Goal: Task Accomplishment & Management: Use online tool/utility

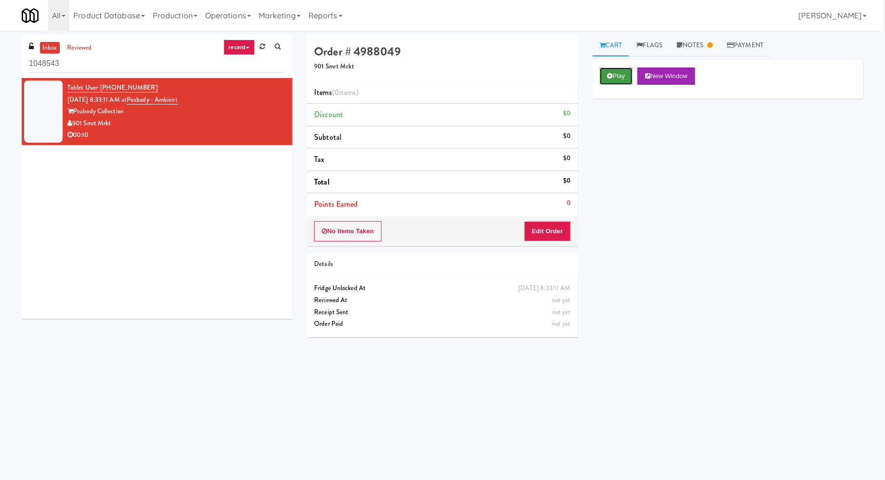
click at [621, 75] on button "Play" at bounding box center [616, 75] width 33 height 17
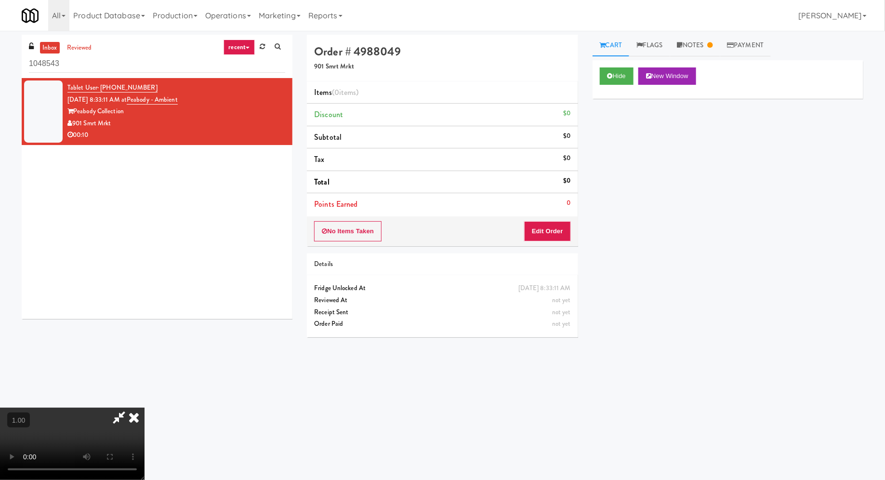
click at [559, 218] on div "No Items Taken Edit Order" at bounding box center [442, 231] width 271 height 30
click at [556, 227] on button "Edit Order" at bounding box center [547, 231] width 47 height 20
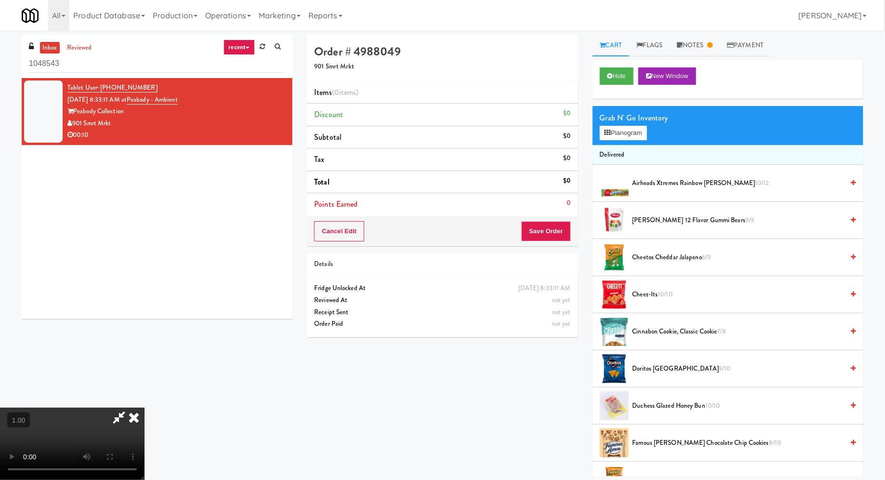
click at [145, 408] on video at bounding box center [72, 444] width 145 height 72
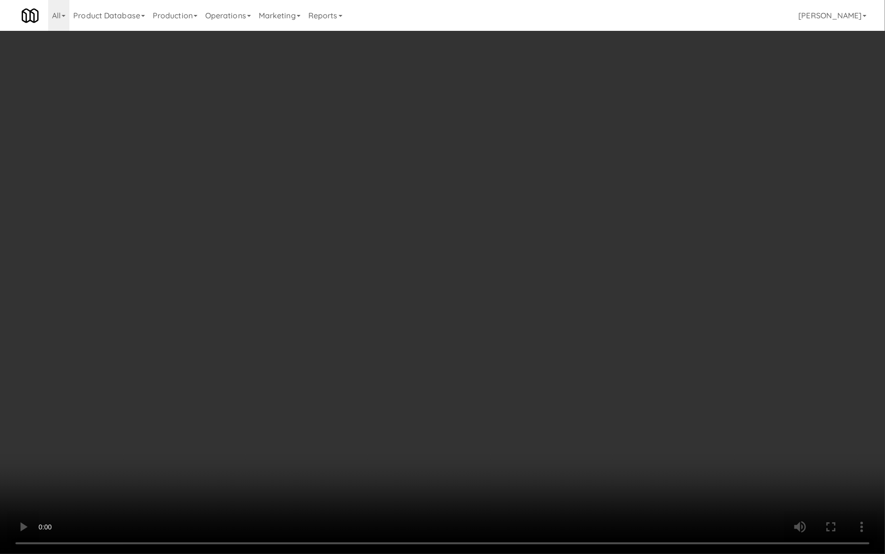
click at [321, 341] on video at bounding box center [442, 277] width 885 height 554
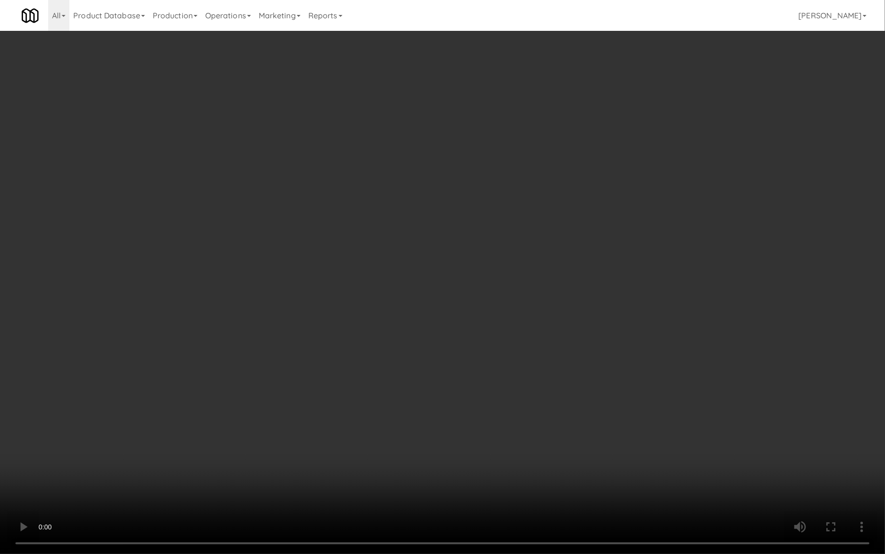
click at [321, 341] on video at bounding box center [442, 277] width 885 height 554
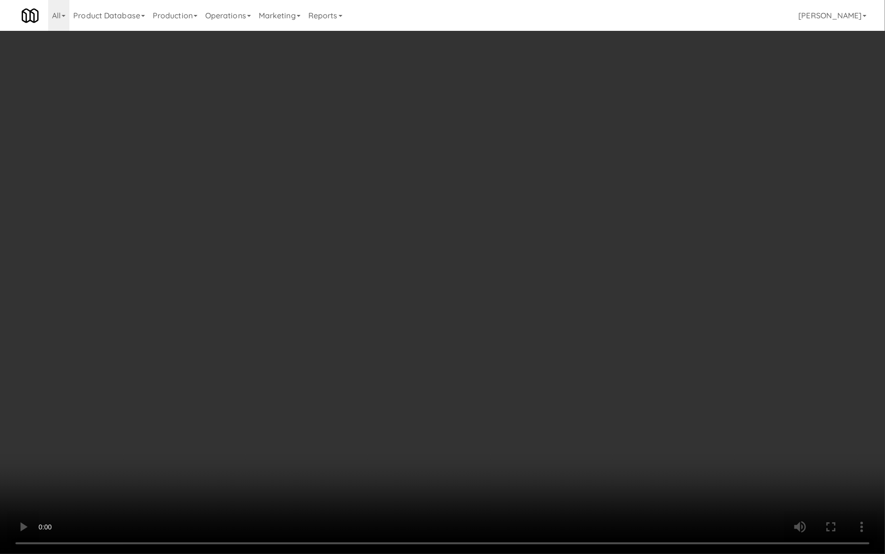
click at [547, 68] on video at bounding box center [442, 277] width 885 height 554
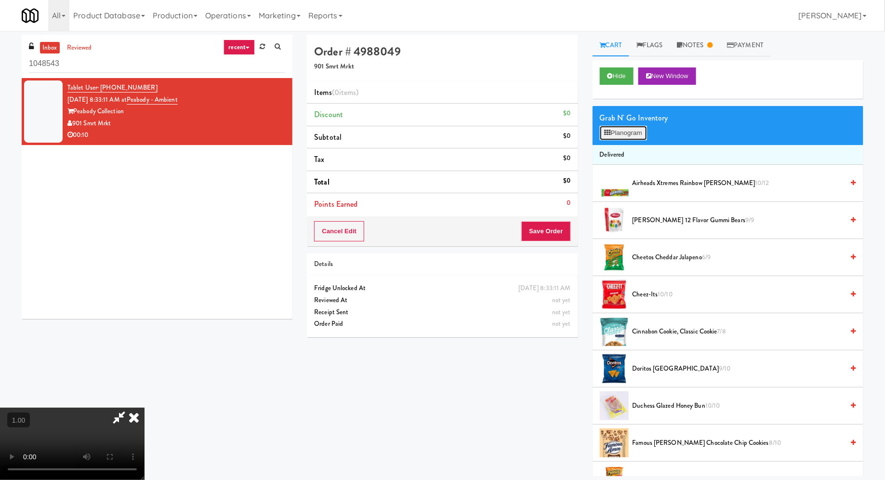
click at [620, 132] on button "Planogram" at bounding box center [623, 133] width 47 height 14
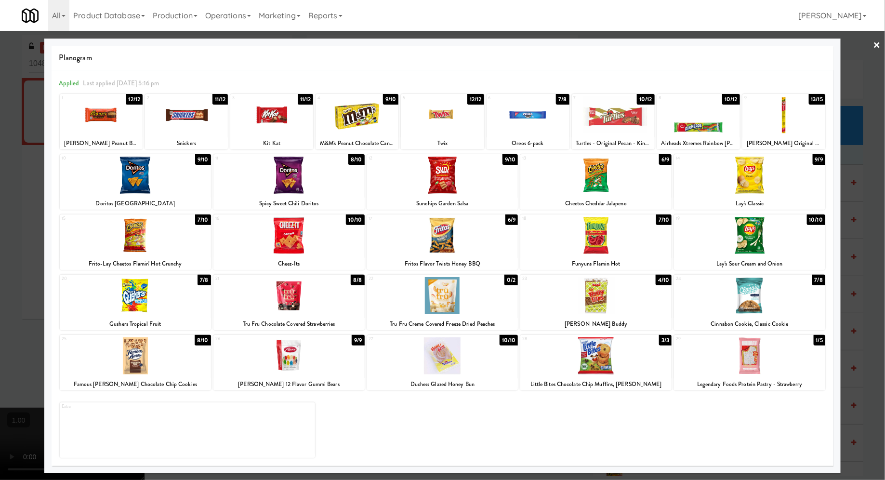
click at [708, 364] on div at bounding box center [749, 355] width 151 height 37
click at [468, 295] on div at bounding box center [442, 295] width 151 height 37
click at [34, 159] on div at bounding box center [442, 240] width 885 height 480
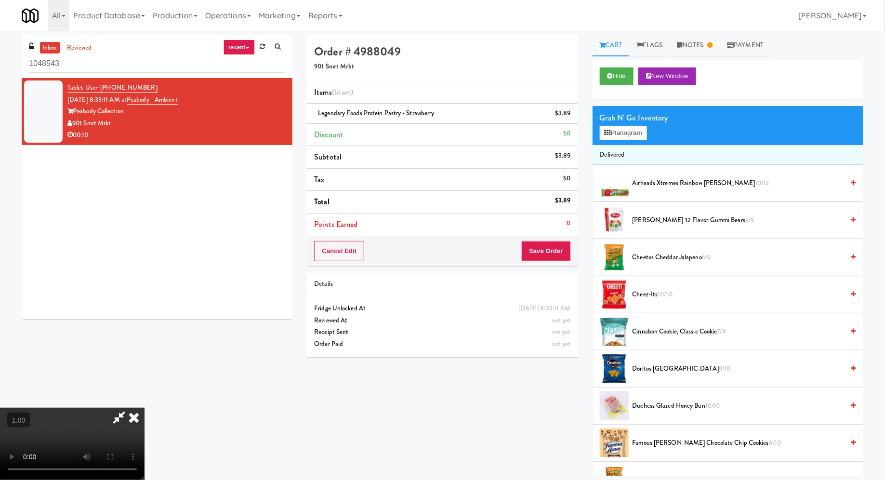
click at [145, 408] on video at bounding box center [72, 444] width 145 height 72
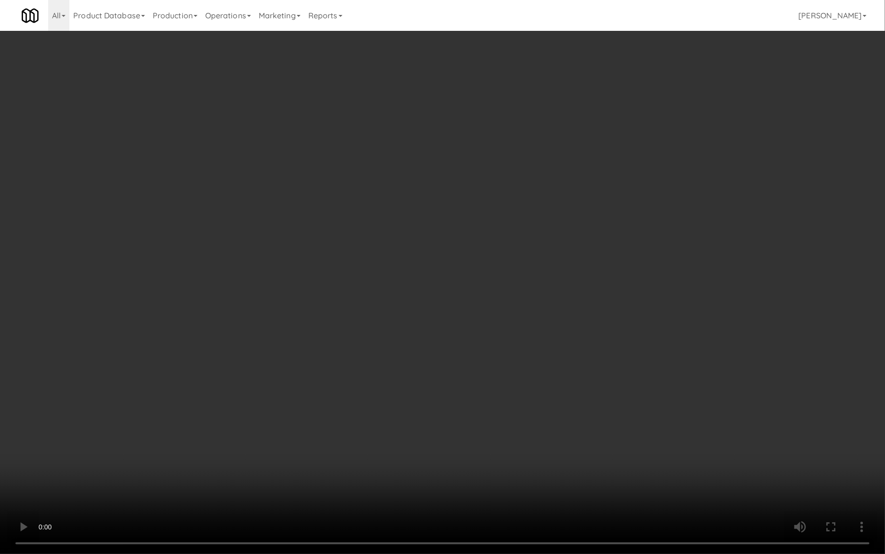
click at [336, 396] on video at bounding box center [442, 277] width 885 height 554
click at [393, 386] on video at bounding box center [442, 277] width 885 height 554
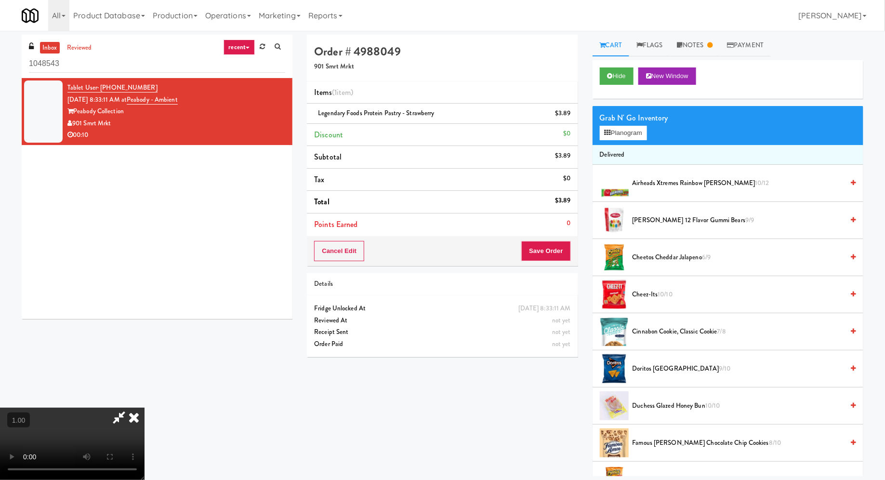
click at [632, 141] on div "Grab N' Go Inventory Planogram" at bounding box center [728, 125] width 271 height 39
click at [632, 134] on button "Planogram" at bounding box center [623, 133] width 47 height 14
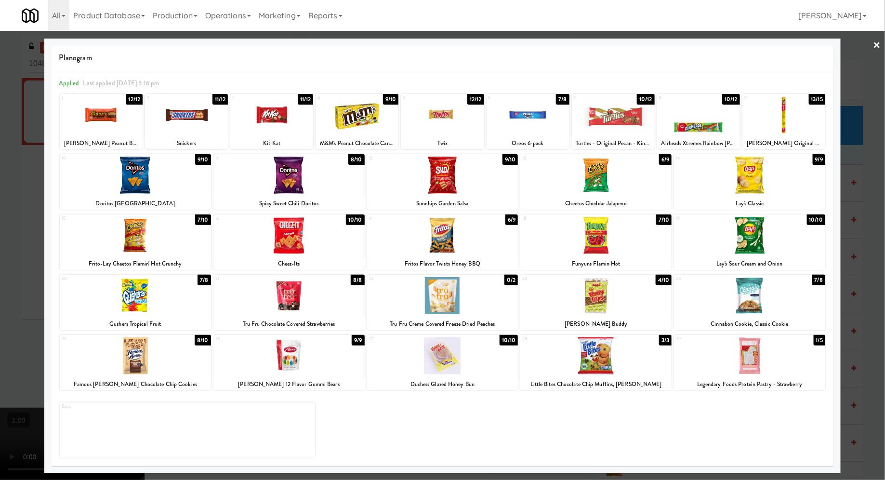
click at [872, 49] on div at bounding box center [442, 240] width 885 height 480
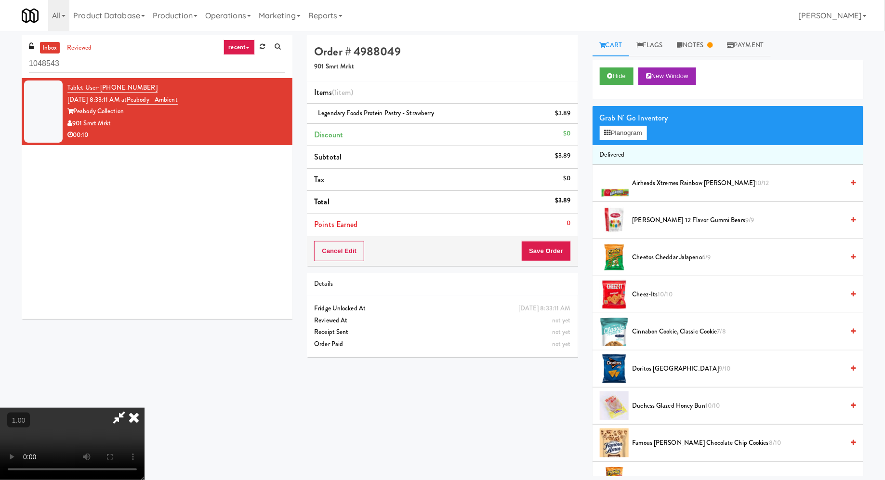
click at [145, 408] on video at bounding box center [72, 444] width 145 height 72
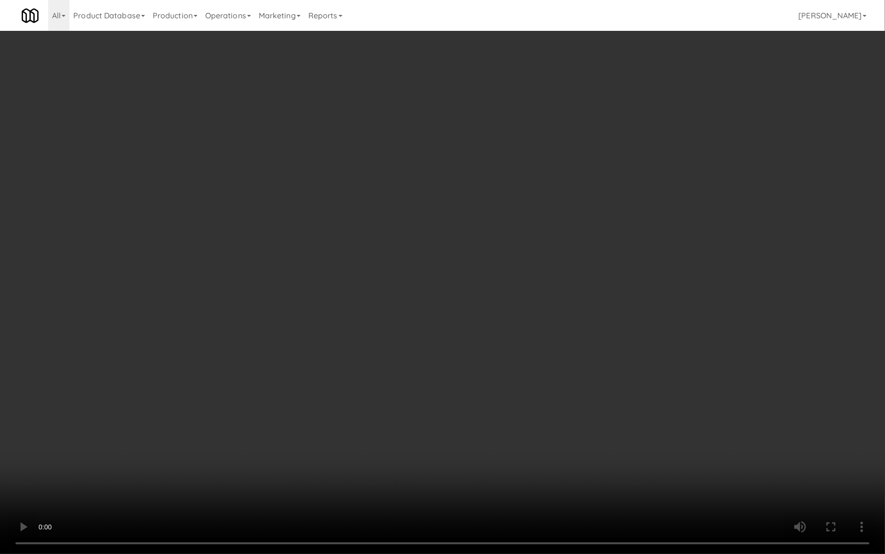
click at [294, 395] on video at bounding box center [442, 277] width 885 height 554
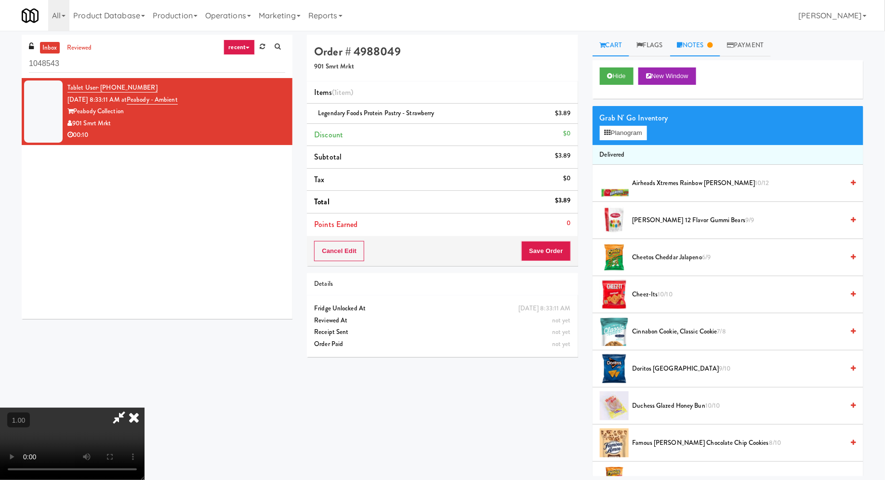
click at [696, 50] on link "Notes" at bounding box center [696, 46] width 50 height 22
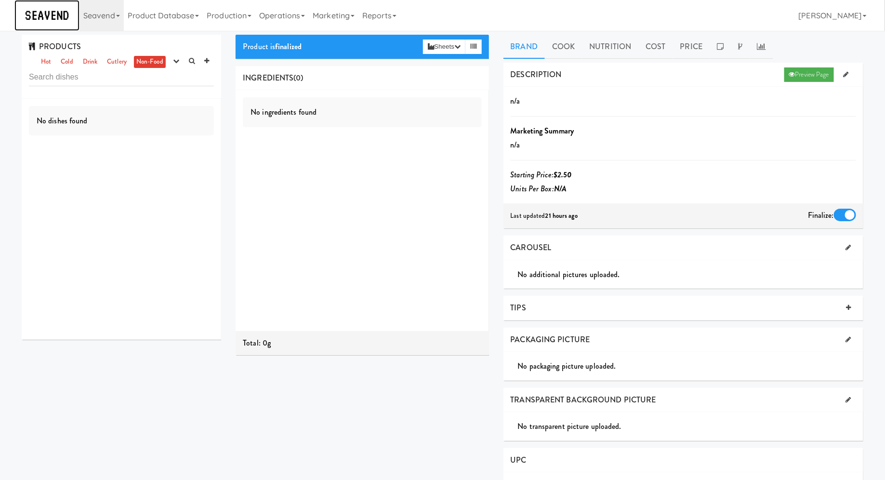
click at [67, 16] on img at bounding box center [47, 15] width 51 height 17
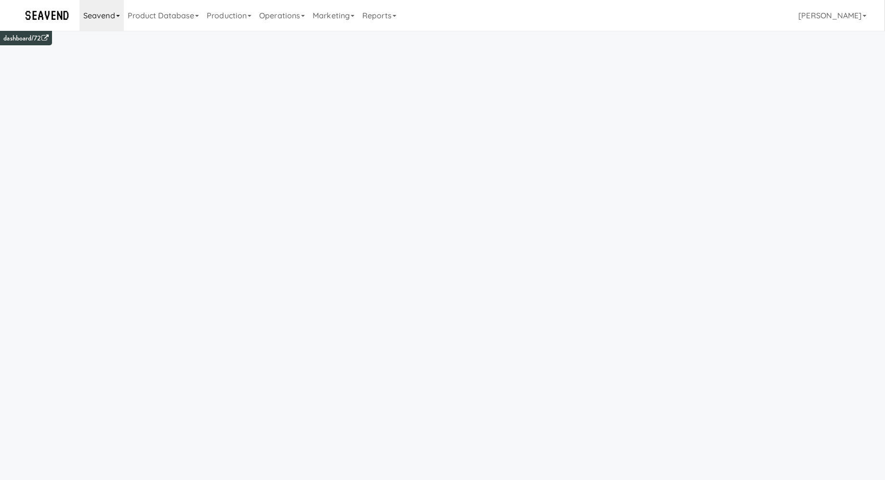
click at [104, 16] on link "Seavend" at bounding box center [102, 15] width 44 height 31
click at [118, 40] on input "text" at bounding box center [152, 40] width 145 height 14
type input "o"
type input "mount"
click at [132, 81] on div "Mountain High Markets LLC" at bounding box center [160, 82] width 119 height 14
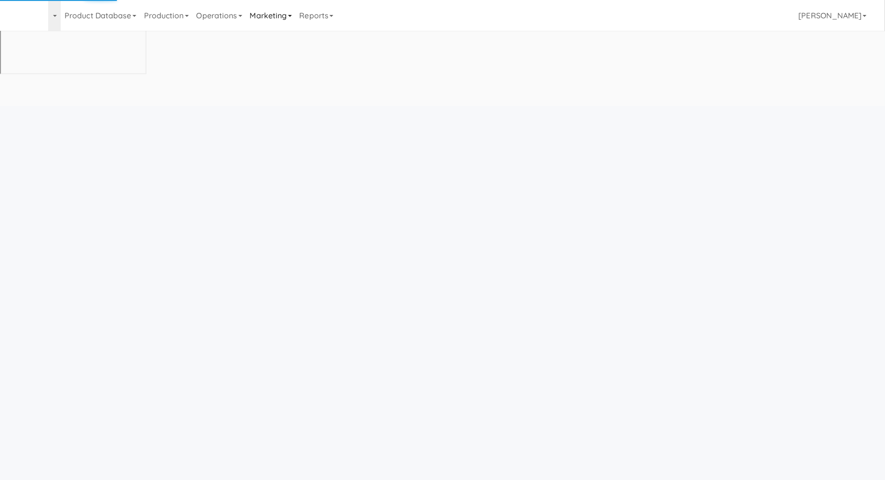
click at [193, 14] on link "Production" at bounding box center [166, 15] width 53 height 31
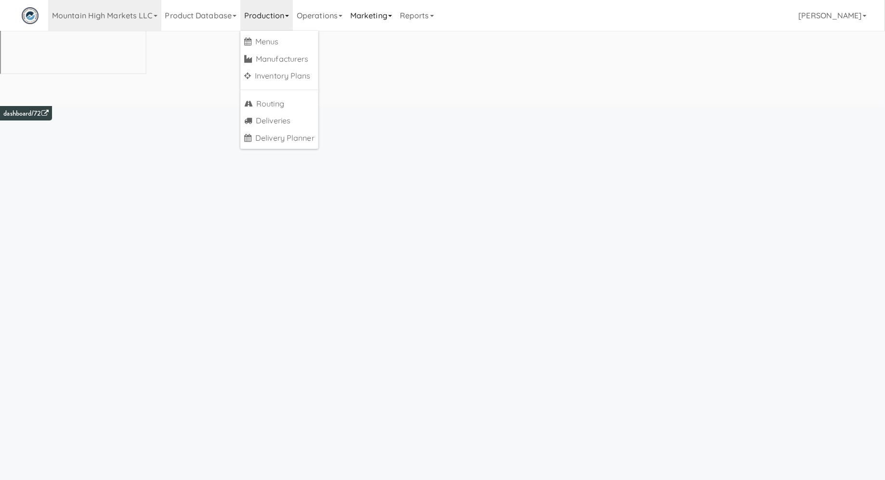
click at [364, 17] on link "Marketing" at bounding box center [372, 15] width 50 height 31
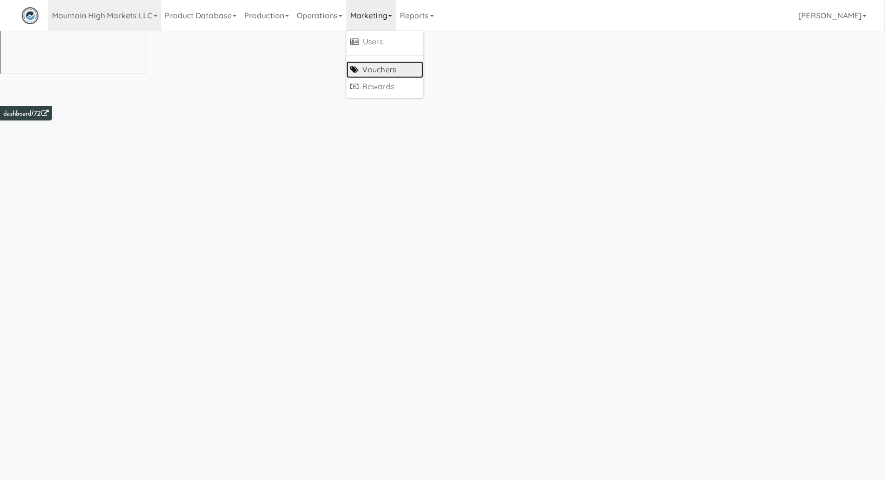
click at [373, 64] on link "Vouchers" at bounding box center [385, 69] width 77 height 17
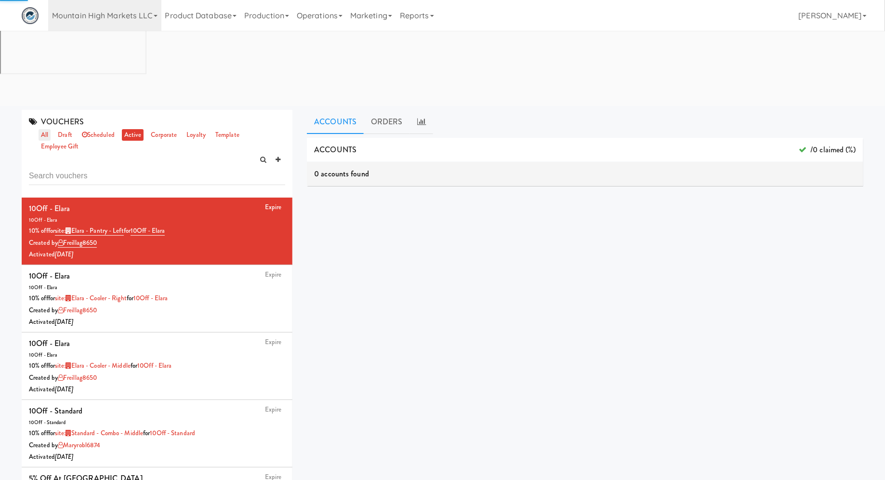
click at [43, 129] on link "all" at bounding box center [45, 135] width 12 height 12
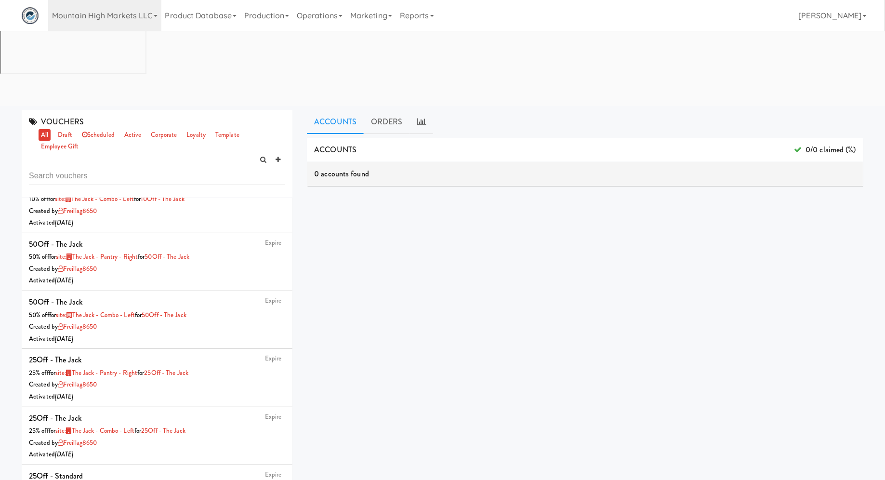
scroll to position [2092, 0]
click at [178, 376] on div "Created by freillag8650" at bounding box center [157, 382] width 256 height 12
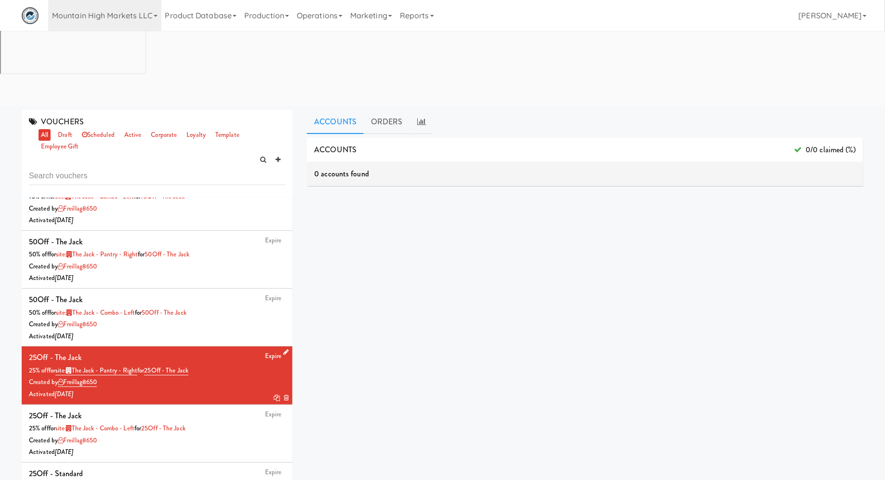
drag, startPoint x: 210, startPoint y: 289, endPoint x: 153, endPoint y: 292, distance: 57.0
click at [153, 365] on div "25% off for site: The Jack - Pantry - Right for 25Off - The Jack" at bounding box center [157, 371] width 256 height 12
copy link "25Off - The Jack"
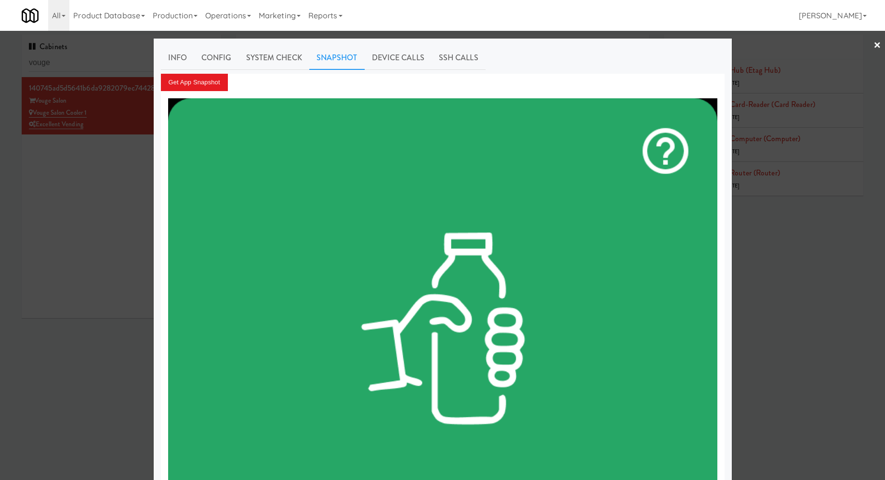
click at [105, 67] on div at bounding box center [442, 240] width 885 height 480
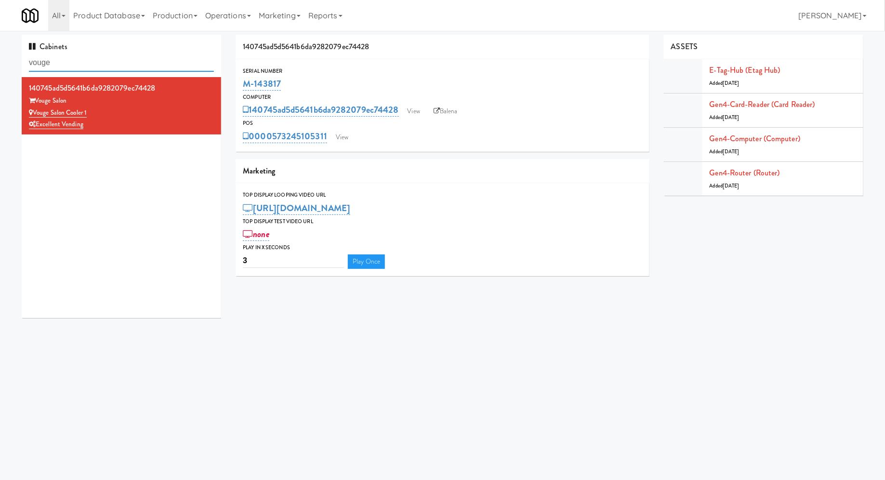
click at [105, 67] on input "vouge" at bounding box center [121, 63] width 185 height 18
paste input "Michelin - Drink - Left"
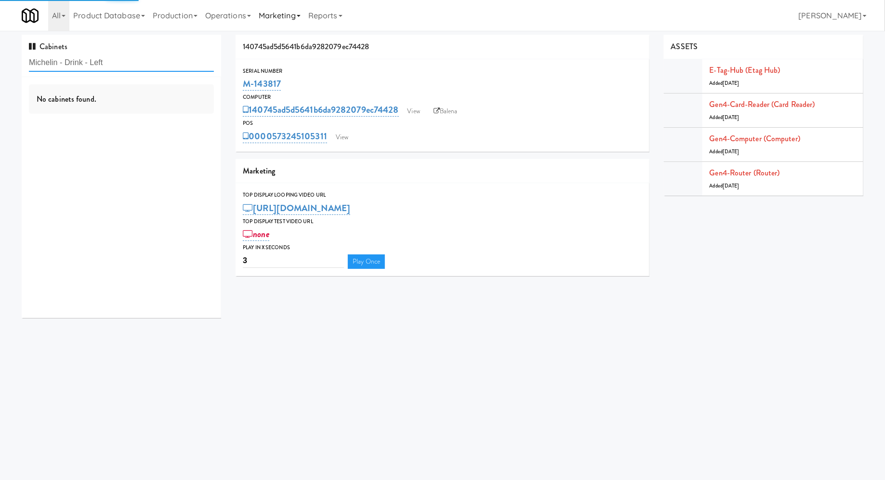
type input "Michelin - Drink - Left"
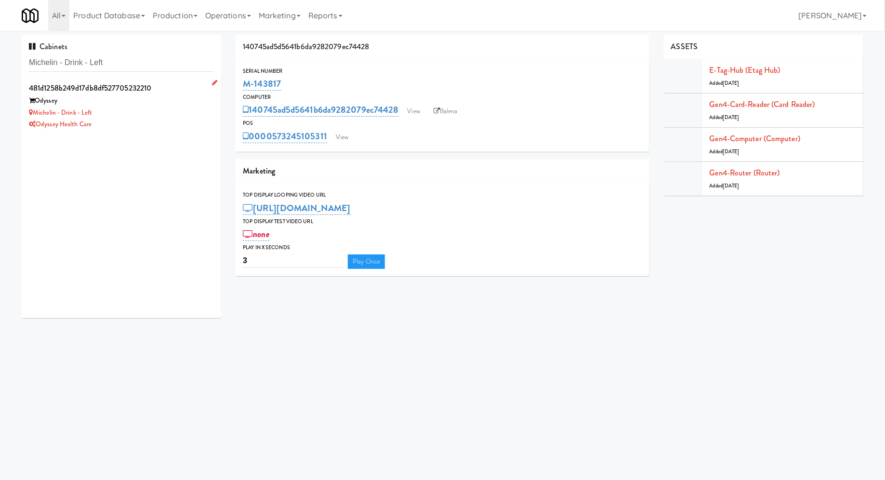
click at [158, 109] on div "Michelin - Drink - Left" at bounding box center [121, 113] width 185 height 12
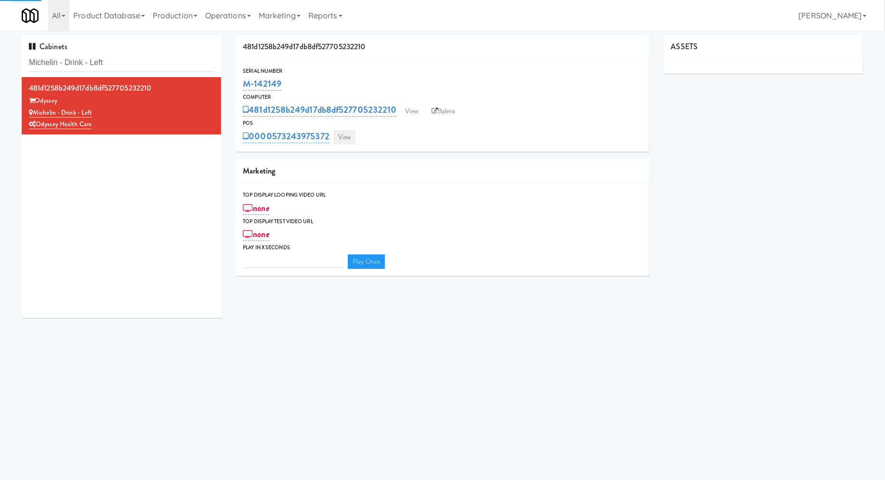
type input "3"
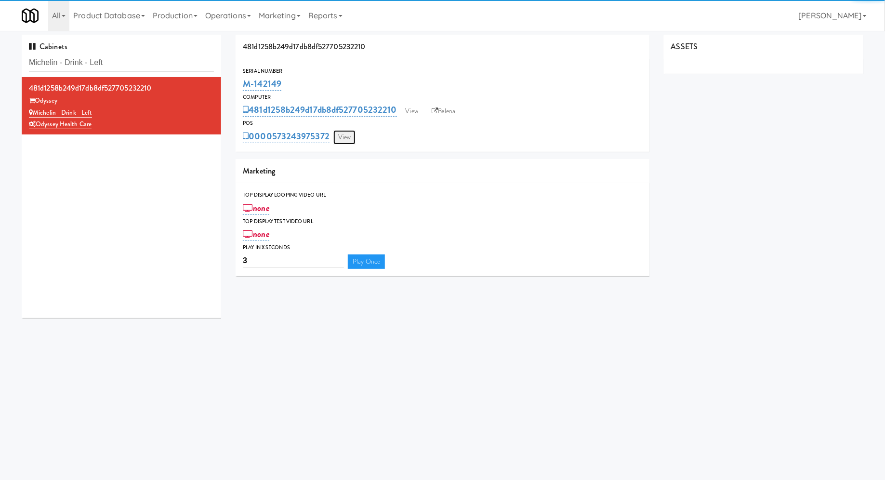
click at [348, 143] on link "View" at bounding box center [345, 137] width 22 height 14
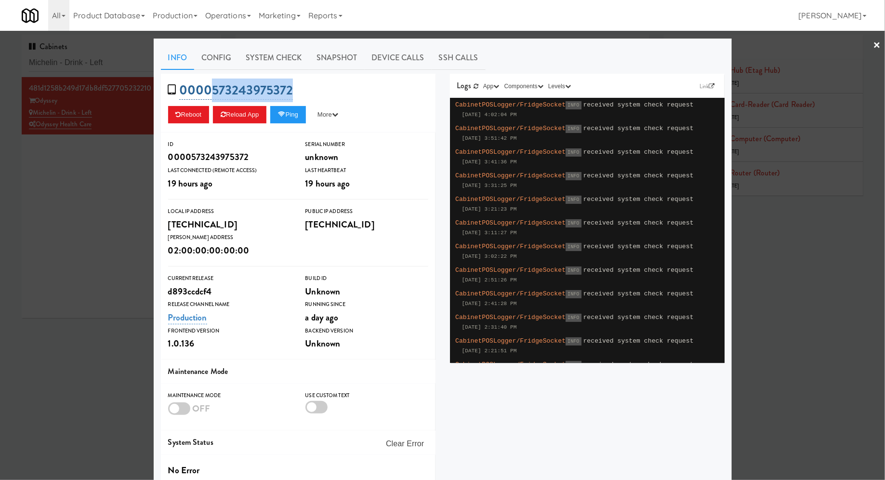
drag, startPoint x: 308, startPoint y: 86, endPoint x: 213, endPoint y: 86, distance: 94.5
click at [213, 86] on div "0000573243975372 Reboot Reload App Ping More Ping Server Restart Server Force R…" at bounding box center [298, 103] width 275 height 59
copy link "573243975372"
click at [281, 67] on link "System Check" at bounding box center [274, 58] width 70 height 24
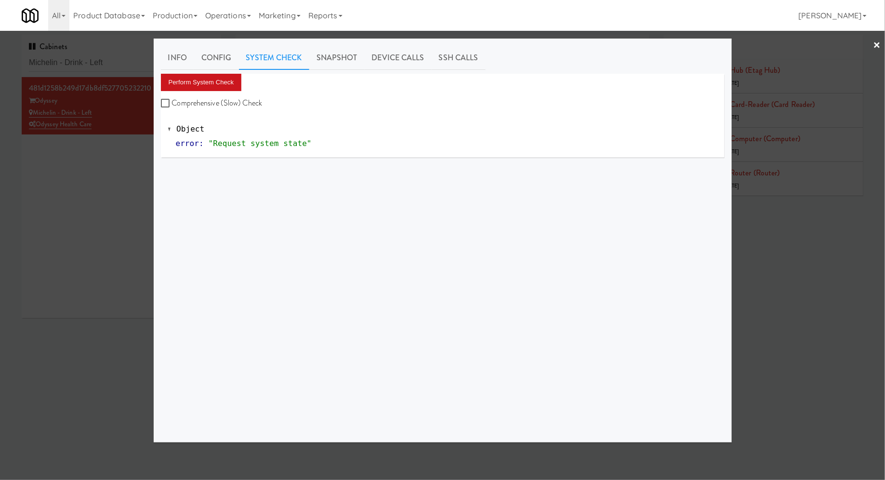
click at [242, 78] on div "Perform System Check Comprehensive (Slow) Check" at bounding box center [443, 92] width 564 height 37
click at [213, 84] on button "Perform System Check" at bounding box center [201, 82] width 81 height 17
click at [135, 190] on div at bounding box center [442, 240] width 885 height 480
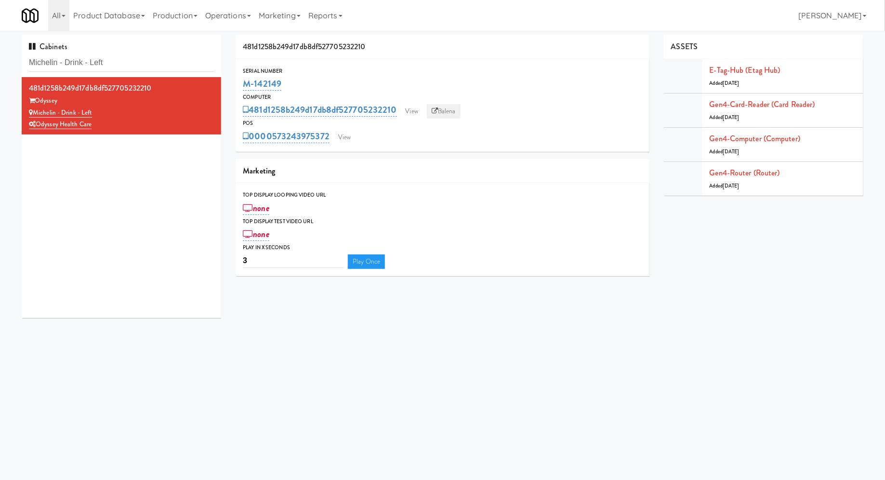
click at [452, 106] on link "Balena" at bounding box center [444, 111] width 34 height 14
drag, startPoint x: 296, startPoint y: 77, endPoint x: 244, endPoint y: 77, distance: 51.6
click at [244, 77] on div "M-142149" at bounding box center [443, 84] width 400 height 16
copy link "M-142149"
drag, startPoint x: 131, startPoint y: 66, endPoint x: 17, endPoint y: 66, distance: 114.2
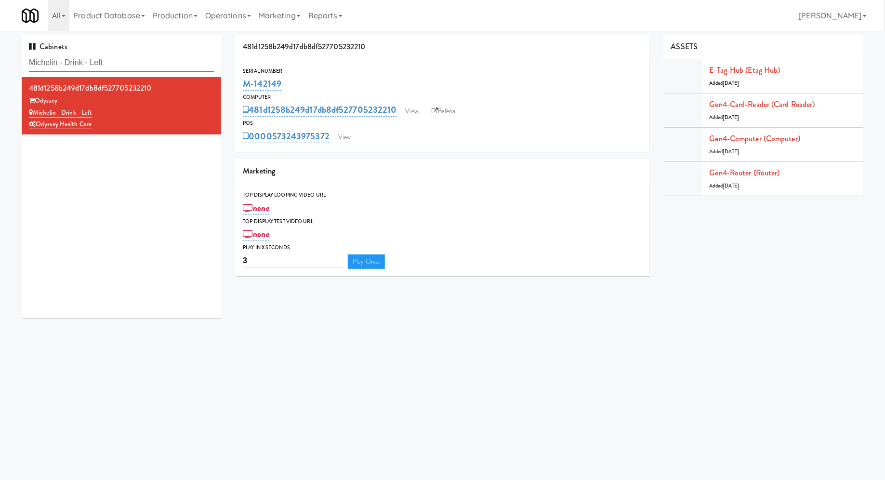
click at [17, 66] on div "Cabinets Michelin - Drink - Left 481d1258b249d17db8df527705232210 Odyssey Miche…" at bounding box center [121, 180] width 214 height 291
paste input "Union Heights - Fridge"
type input "Union Heights - Fridge"
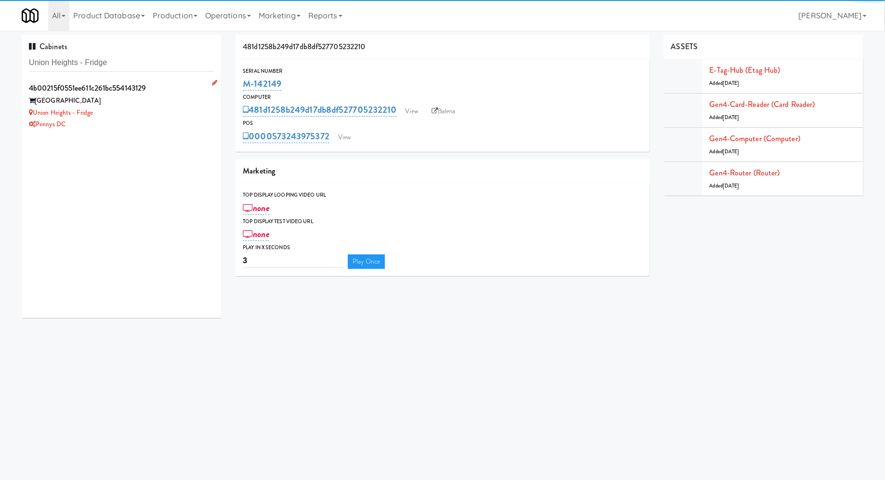
click at [155, 112] on div "Union Heights - Fridge" at bounding box center [121, 113] width 185 height 12
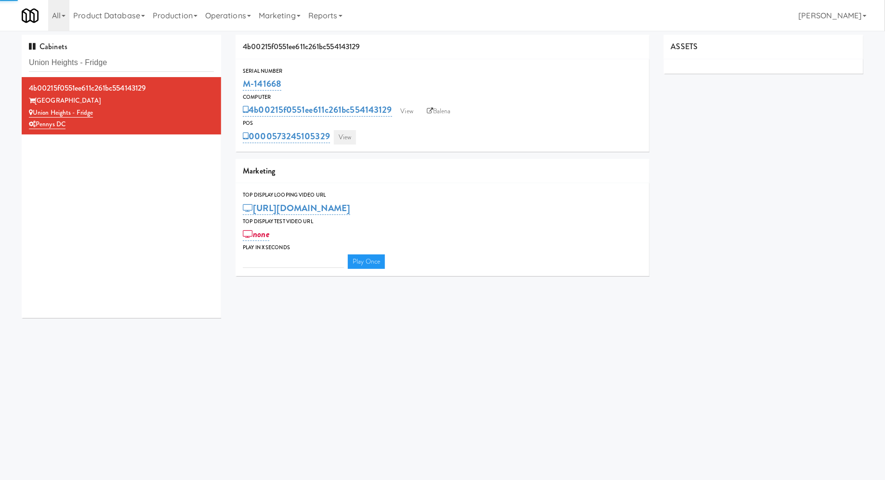
type input "3"
click at [344, 136] on link "View" at bounding box center [345, 137] width 22 height 14
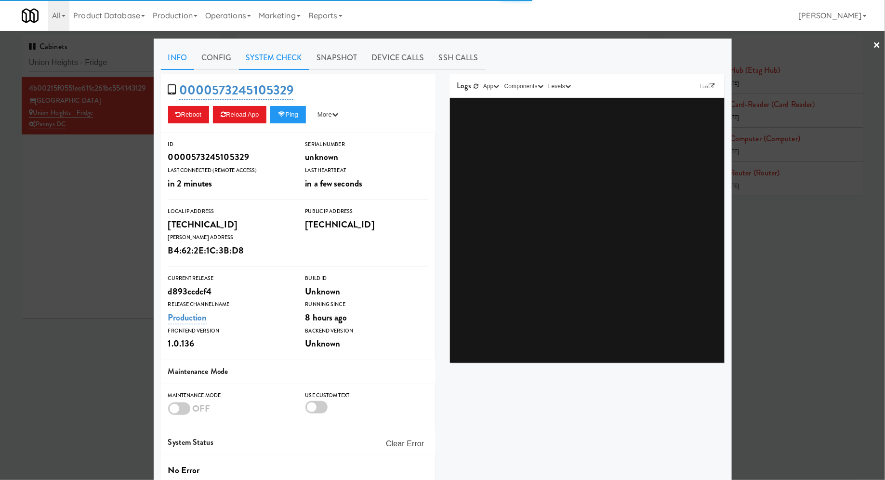
click at [287, 55] on link "System Check" at bounding box center [274, 58] width 70 height 24
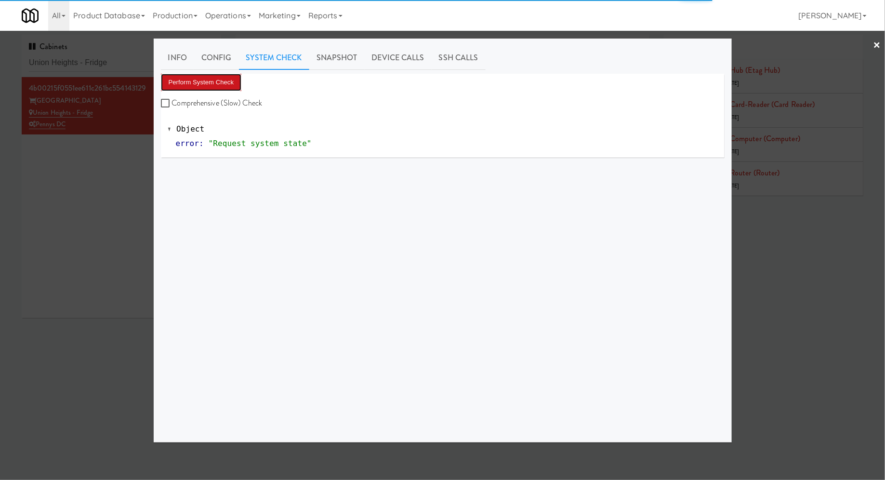
click at [227, 84] on button "Perform System Check" at bounding box center [201, 82] width 81 height 17
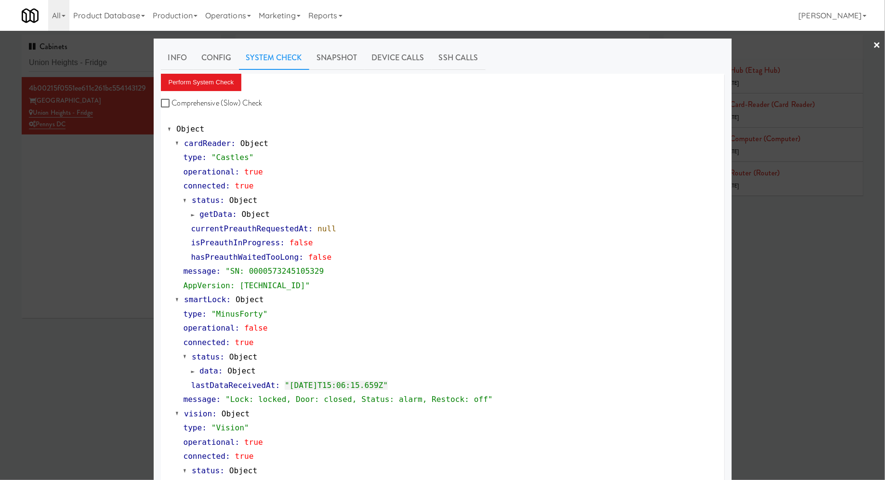
click at [109, 63] on div at bounding box center [442, 240] width 885 height 480
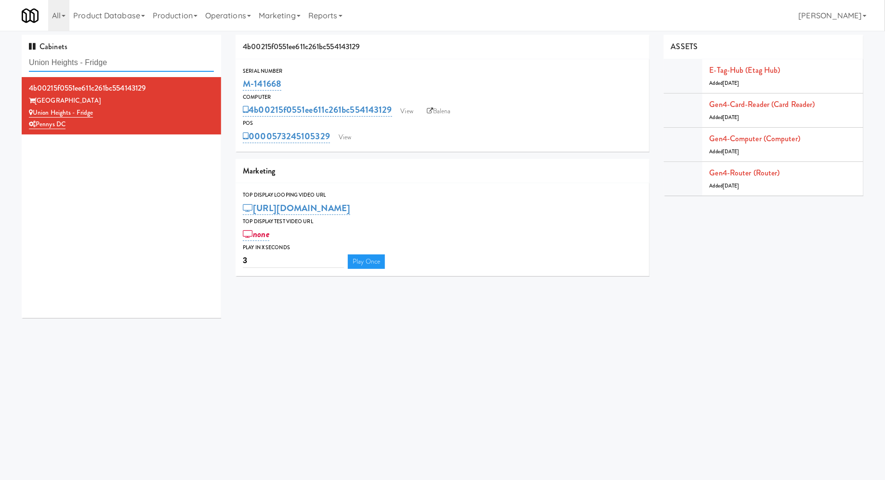
click at [109, 63] on input "Union Heights - Fridge" at bounding box center [121, 63] width 185 height 18
paste input "Bradlee - Ambient - Right"
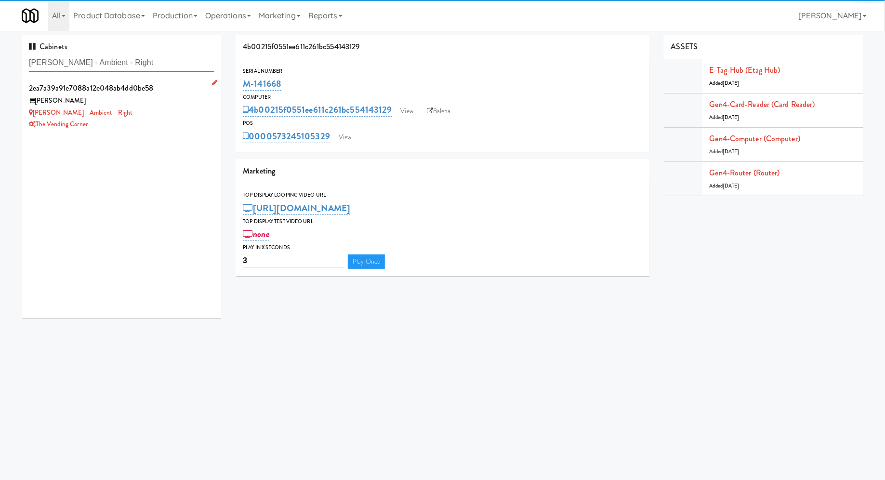
type input "Bradlee - Ambient - Right"
click at [162, 122] on div "The Vending Corner" at bounding box center [121, 125] width 185 height 12
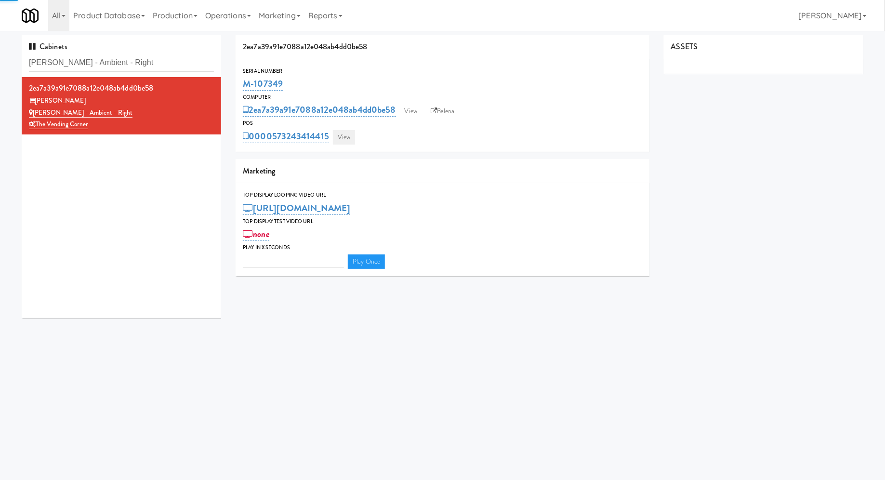
type input "3"
click at [340, 141] on link "View" at bounding box center [344, 137] width 22 height 14
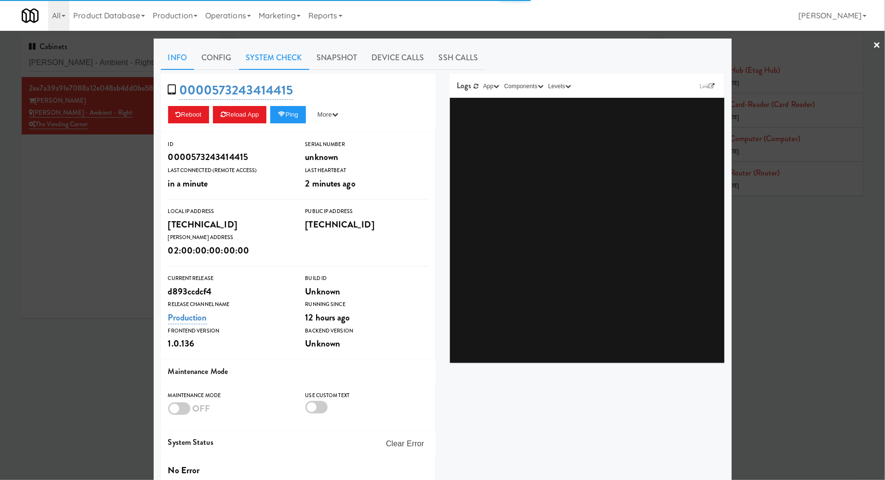
click at [272, 59] on link "System Check" at bounding box center [274, 58] width 70 height 24
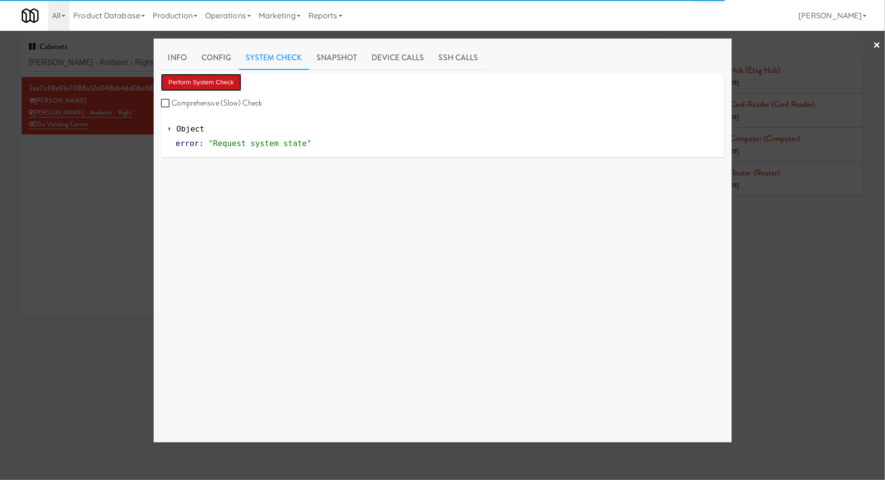
click at [228, 82] on button "Perform System Check" at bounding box center [201, 82] width 81 height 17
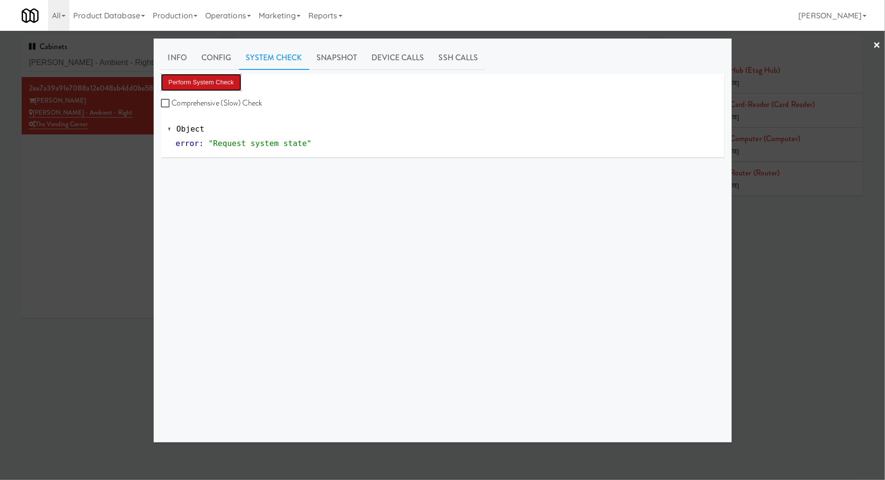
click at [234, 85] on button "Perform System Check" at bounding box center [201, 82] width 81 height 17
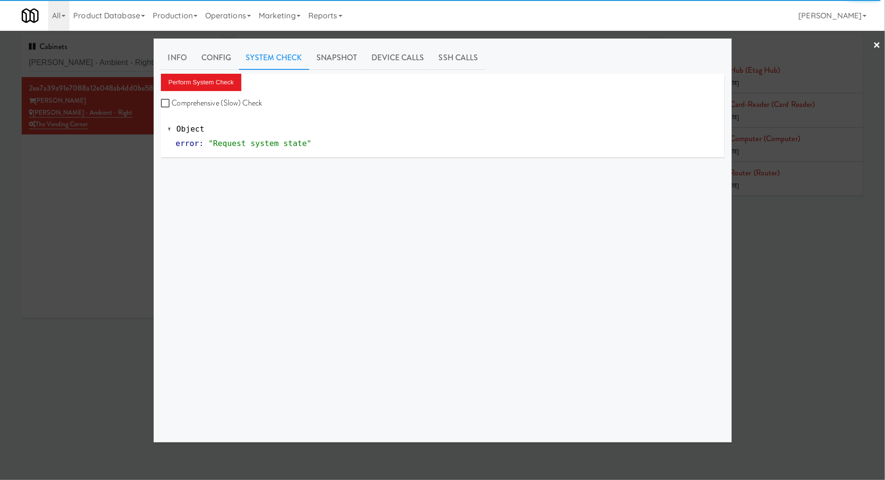
click at [106, 178] on div at bounding box center [442, 240] width 885 height 480
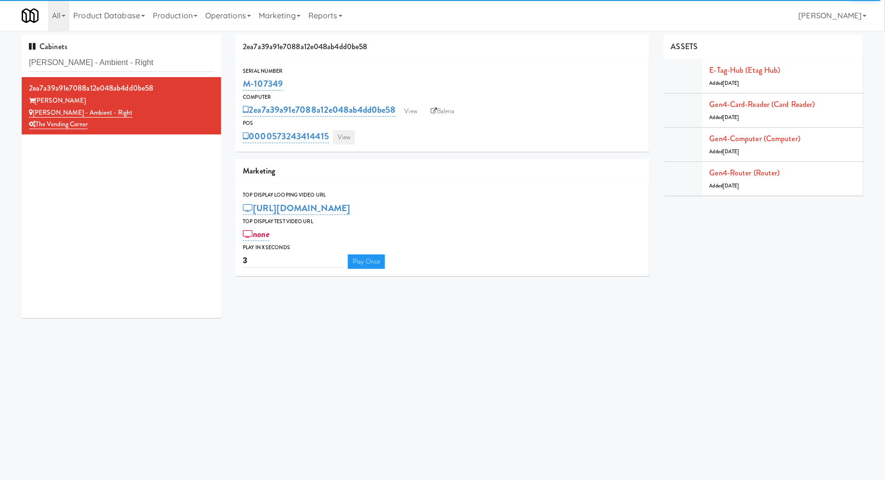
click at [346, 134] on link "View" at bounding box center [344, 137] width 22 height 14
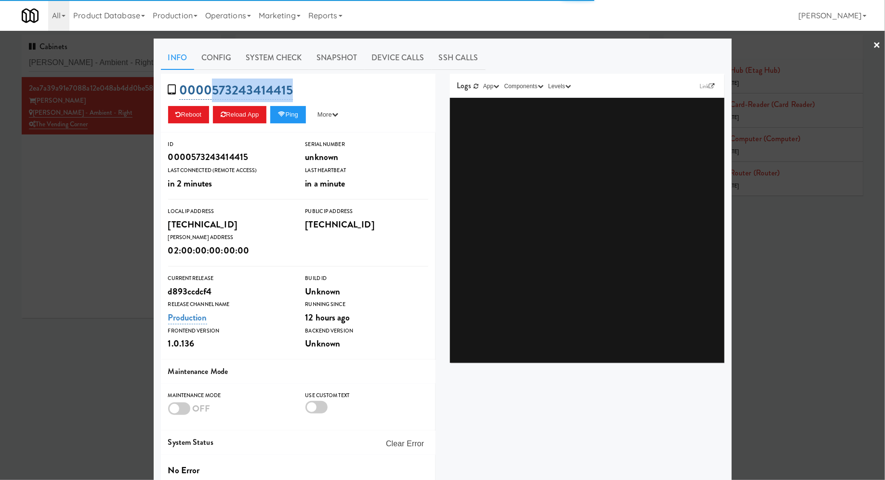
drag, startPoint x: 322, startPoint y: 95, endPoint x: 210, endPoint y: 92, distance: 112.8
click at [210, 92] on div "0000573243414415 Reboot Reload App Ping More Ping Server Restart Server Force R…" at bounding box center [298, 103] width 275 height 59
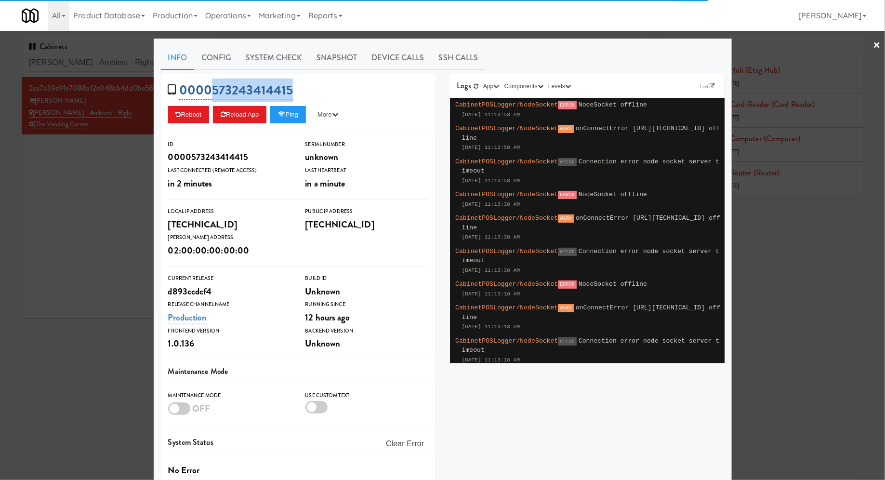
copy link "573243414415"
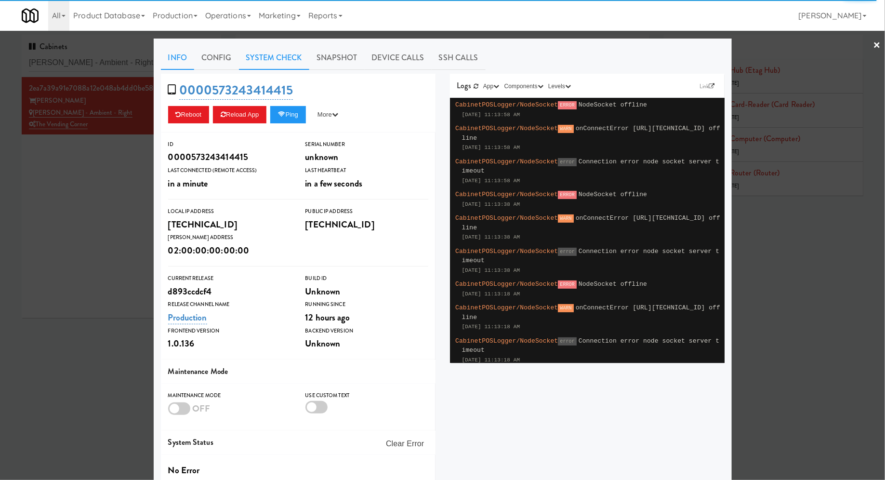
click at [300, 58] on link "System Check" at bounding box center [274, 58] width 70 height 24
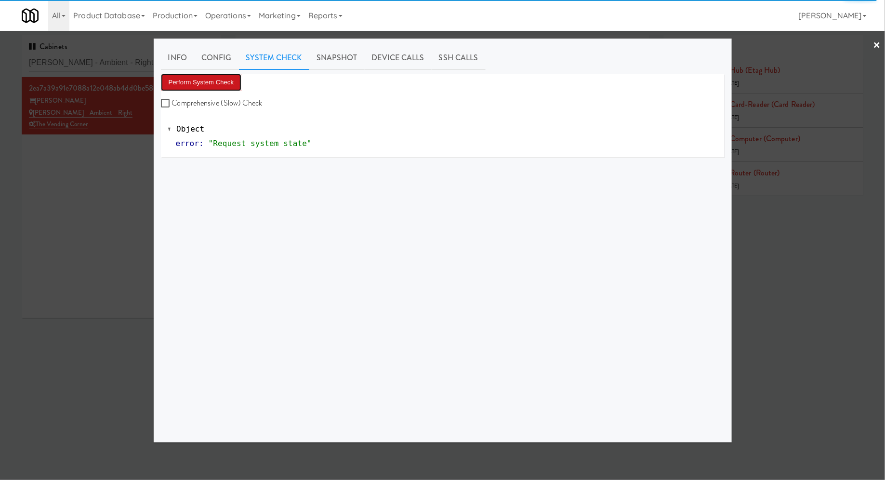
click at [229, 81] on button "Perform System Check" at bounding box center [201, 82] width 81 height 17
click at [114, 160] on div at bounding box center [442, 240] width 885 height 480
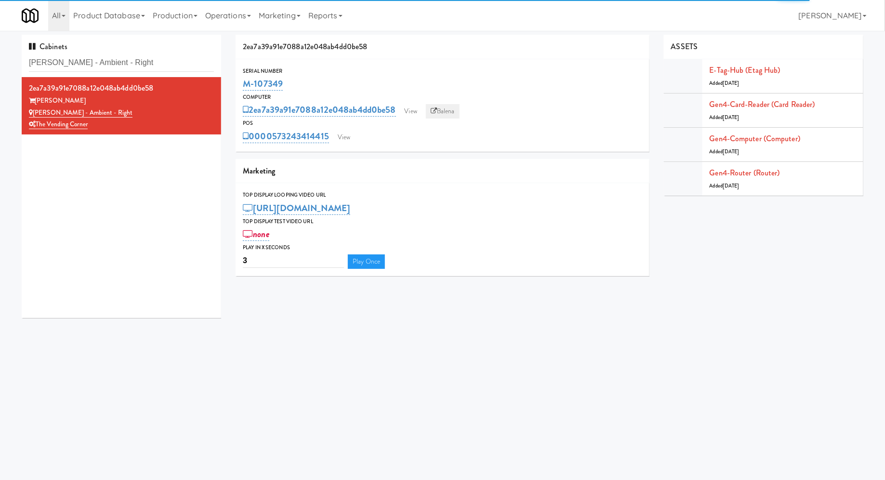
click at [445, 109] on link "Balena" at bounding box center [443, 111] width 34 height 14
click at [352, 145] on div "Serial Number M-107349 Computer 2ea7a39a91e7088a12e048ab4dd0be58 View Balena PO…" at bounding box center [443, 105] width 414 height 93
click at [344, 133] on link "View" at bounding box center [344, 137] width 22 height 14
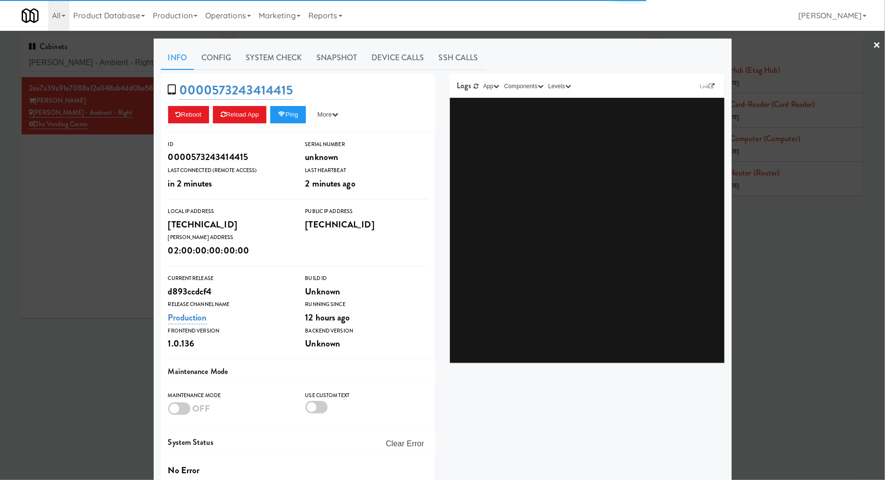
click at [277, 62] on link "System Check" at bounding box center [274, 58] width 70 height 24
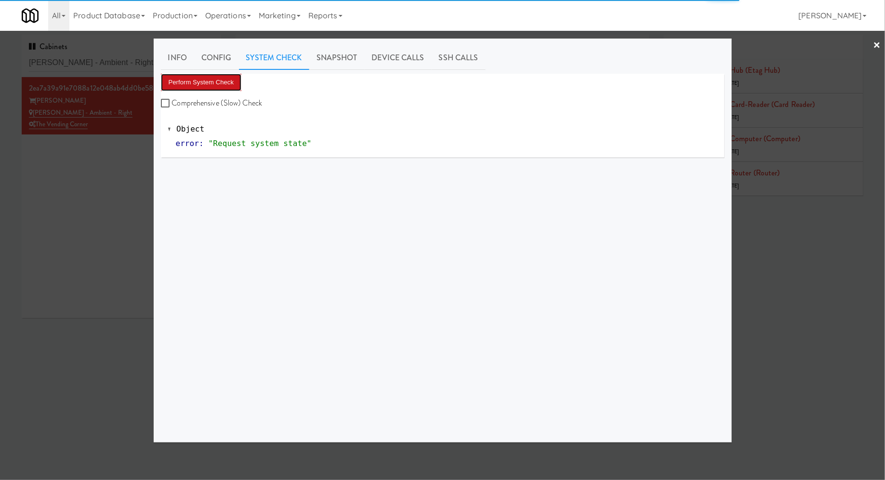
click at [224, 79] on button "Perform System Check" at bounding box center [201, 82] width 81 height 17
click at [220, 74] on button "Perform System Check" at bounding box center [201, 82] width 81 height 17
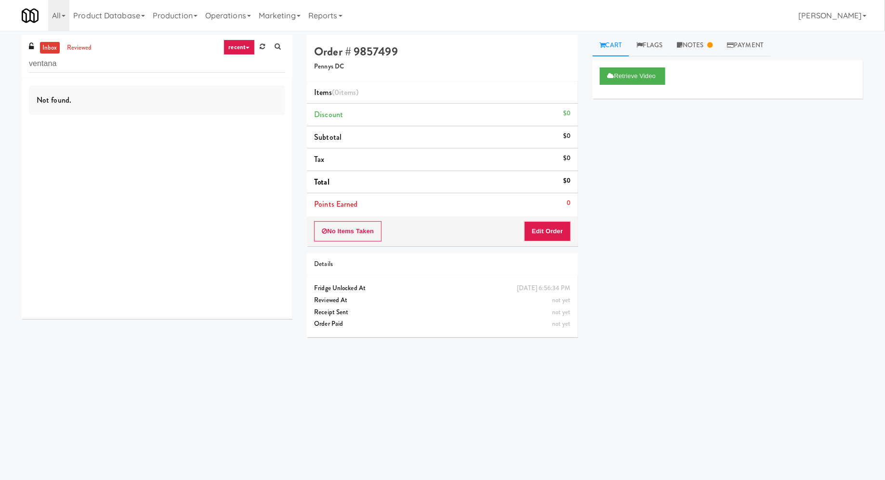
click at [79, 68] on input "ventana" at bounding box center [157, 64] width 256 height 18
type input "excell"
click at [165, 136] on div "Unknown" at bounding box center [176, 135] width 218 height 12
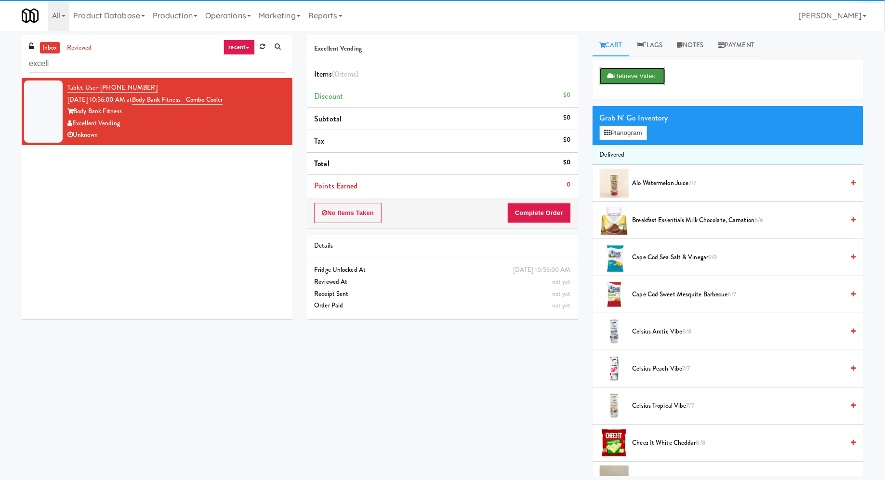
click at [623, 80] on button "Retrieve Video" at bounding box center [633, 75] width 66 height 17
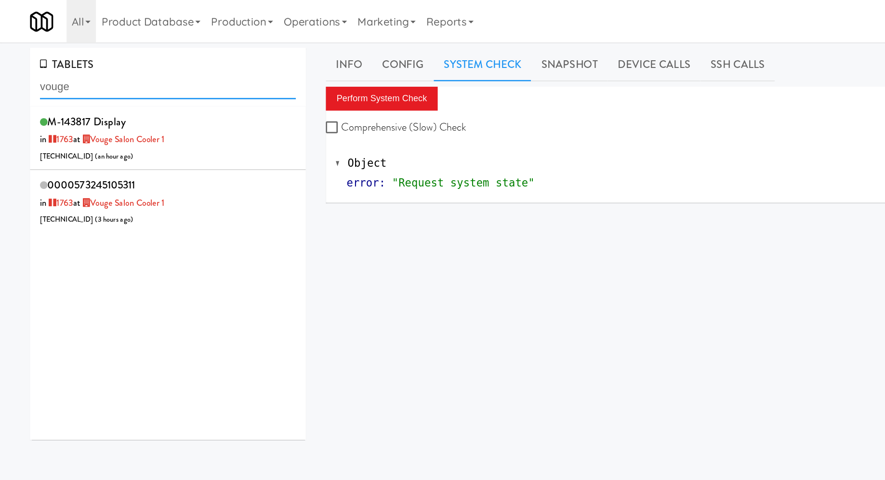
click at [74, 63] on input "vouge" at bounding box center [121, 63] width 185 height 18
paste input "Union Heights - Frid"
type input "Union Heights - Fridge"
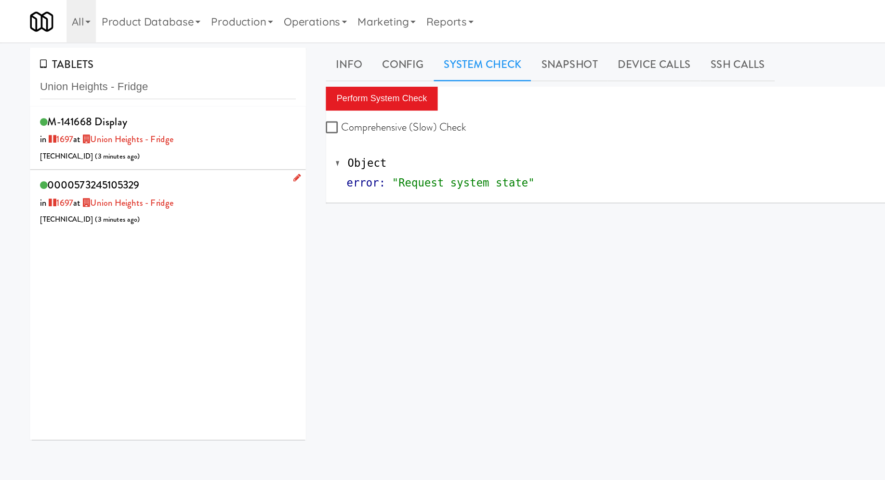
click at [164, 140] on div "0000573245105329 in [DATE] at [GEOGRAPHIC_DATA] - Fridge [TECHNICAL_ID] ( 3 min…" at bounding box center [121, 146] width 185 height 38
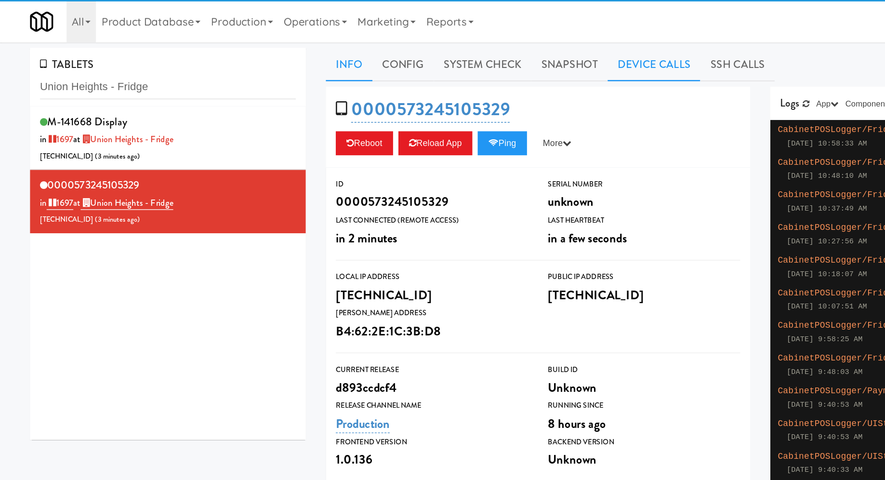
click at [466, 45] on link "Device Calls" at bounding box center [473, 47] width 67 height 24
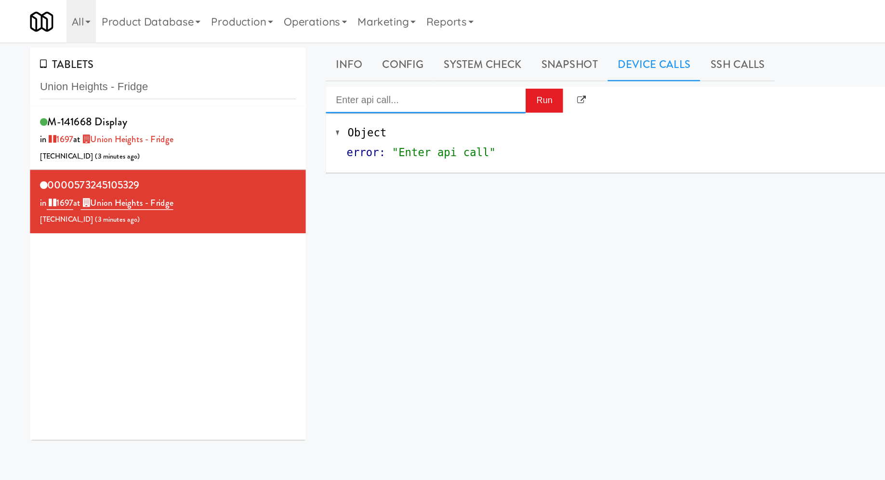
click at [337, 68] on input "Enter api call..." at bounding box center [308, 72] width 145 height 19
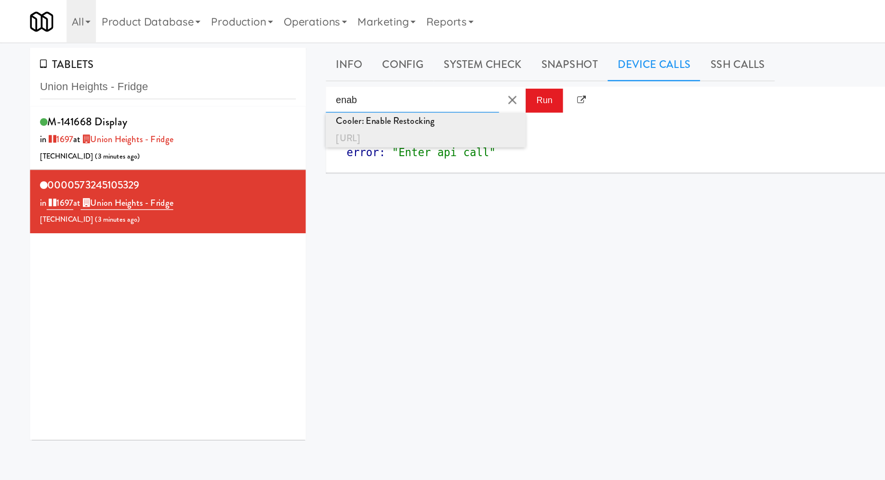
click at [337, 91] on div "Cooler: Enable Restocking" at bounding box center [308, 87] width 130 height 13
type input "Cooler: Enable Restocking"
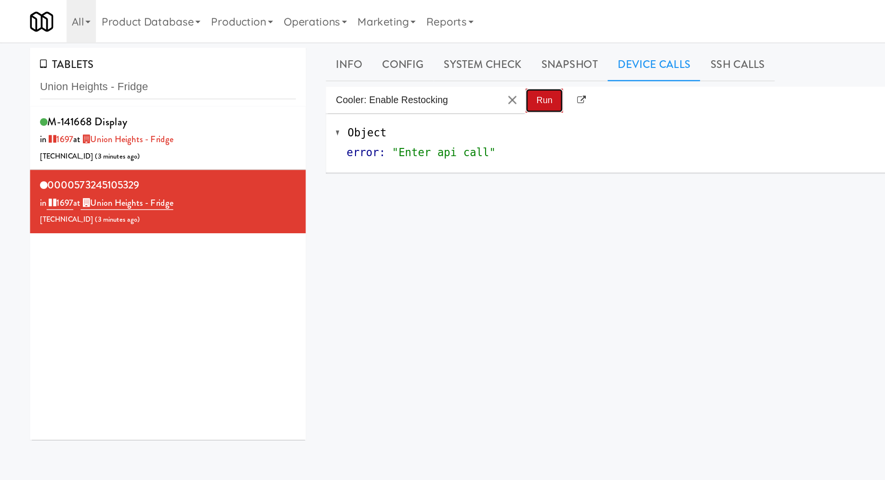
click at [391, 70] on button "Run" at bounding box center [393, 72] width 27 height 17
